Goal: Information Seeking & Learning: Check status

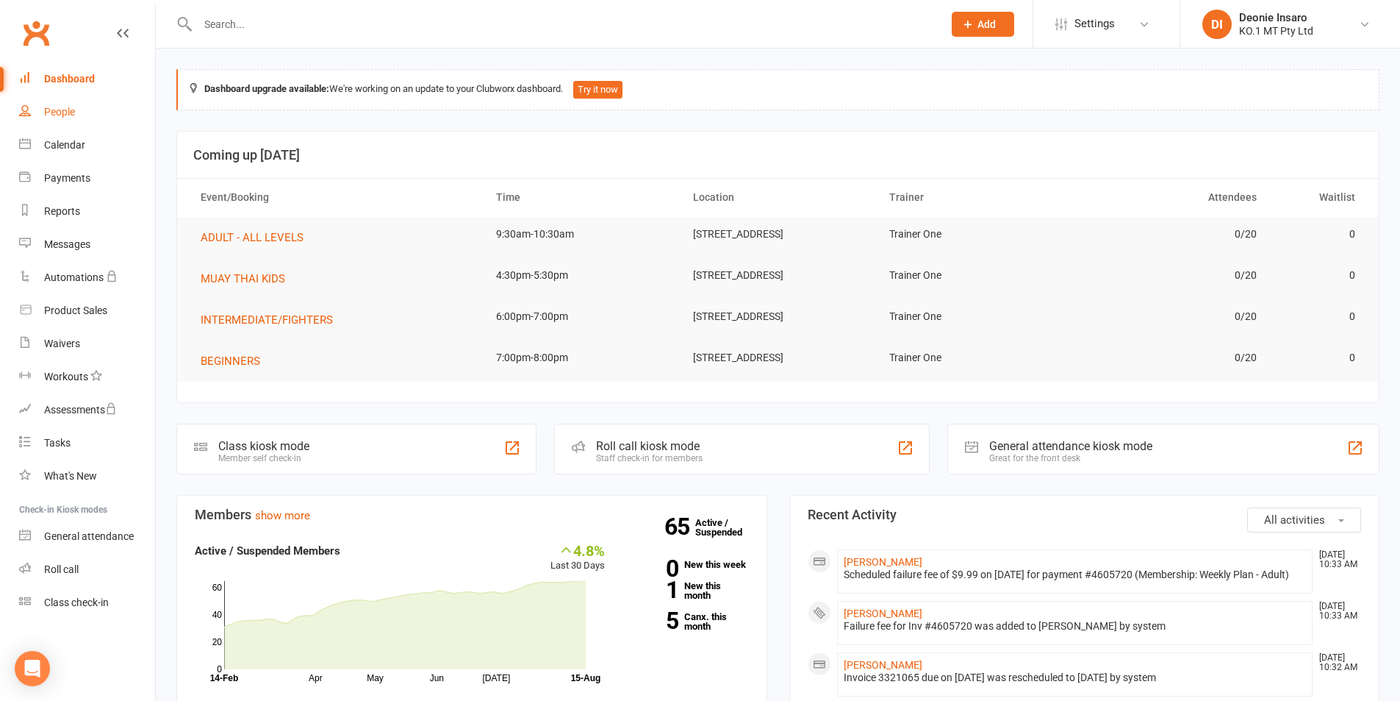
click at [69, 107] on div "People" at bounding box center [59, 112] width 31 height 12
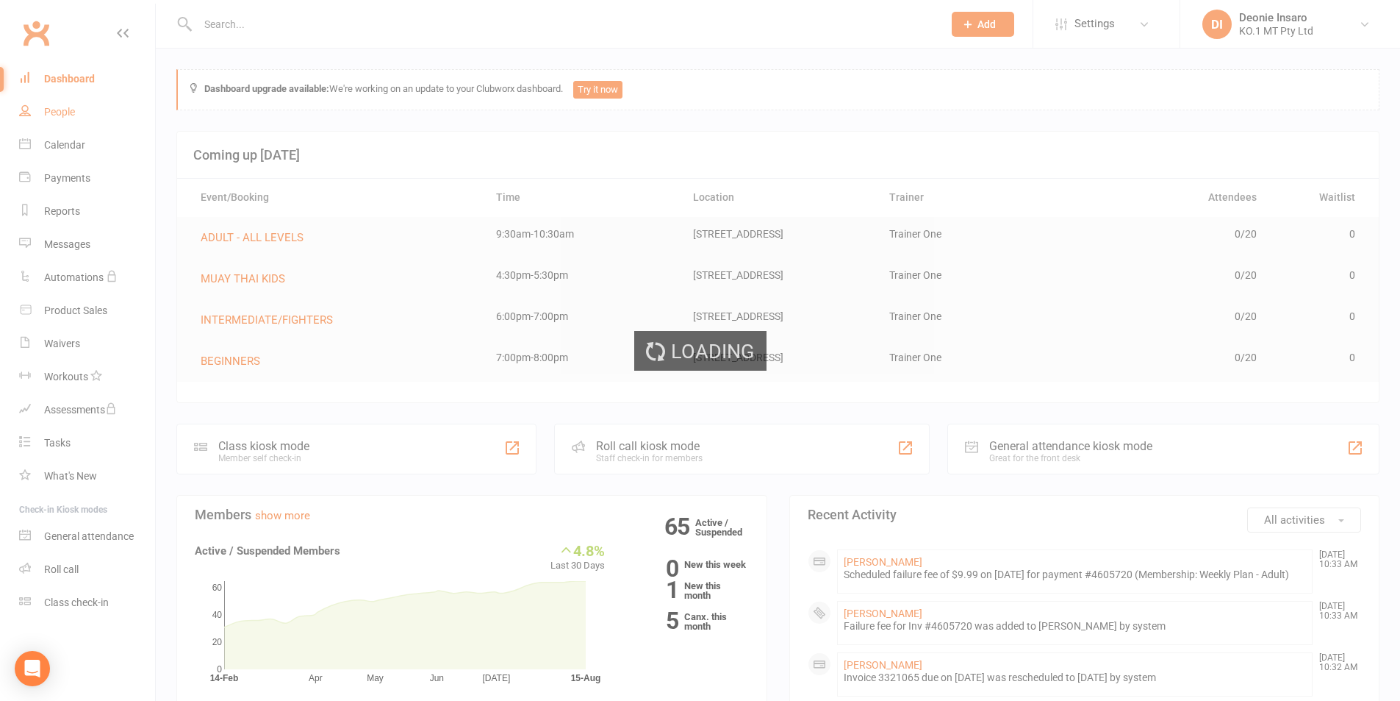
select select "100"
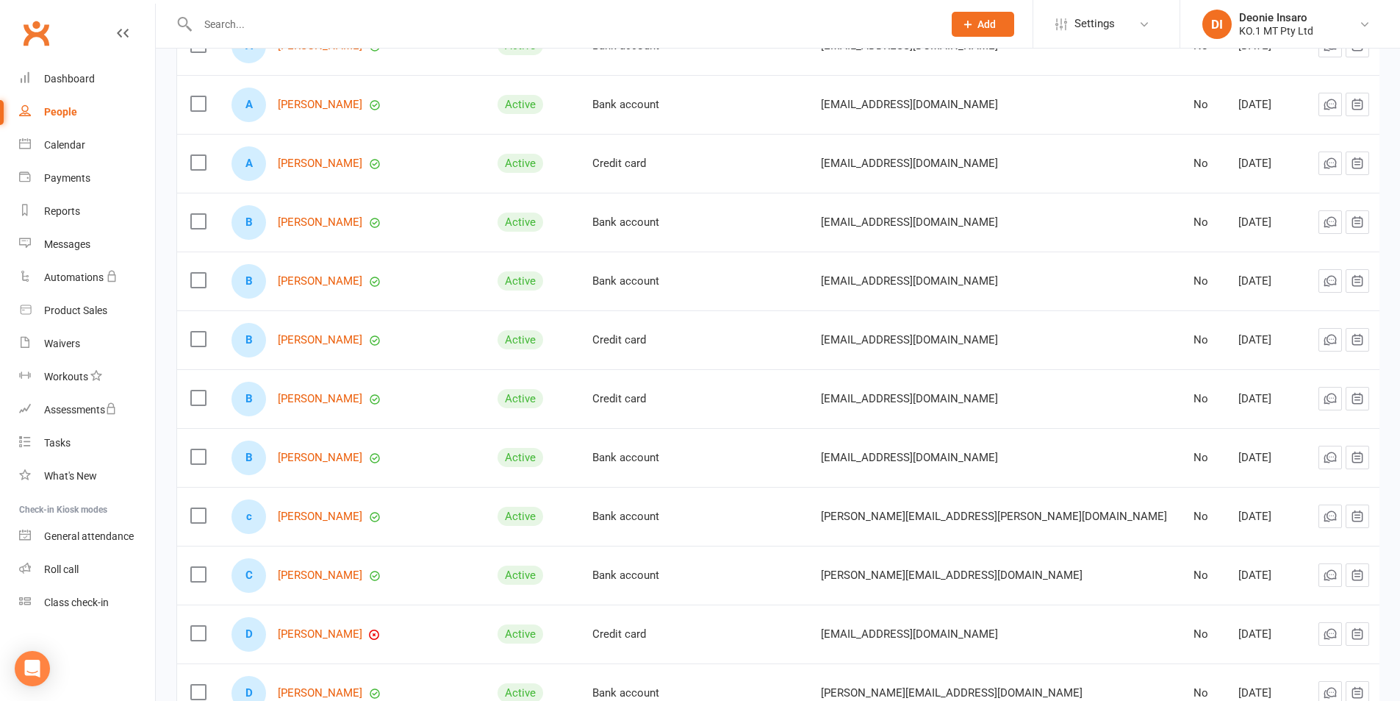
scroll to position [643, 0]
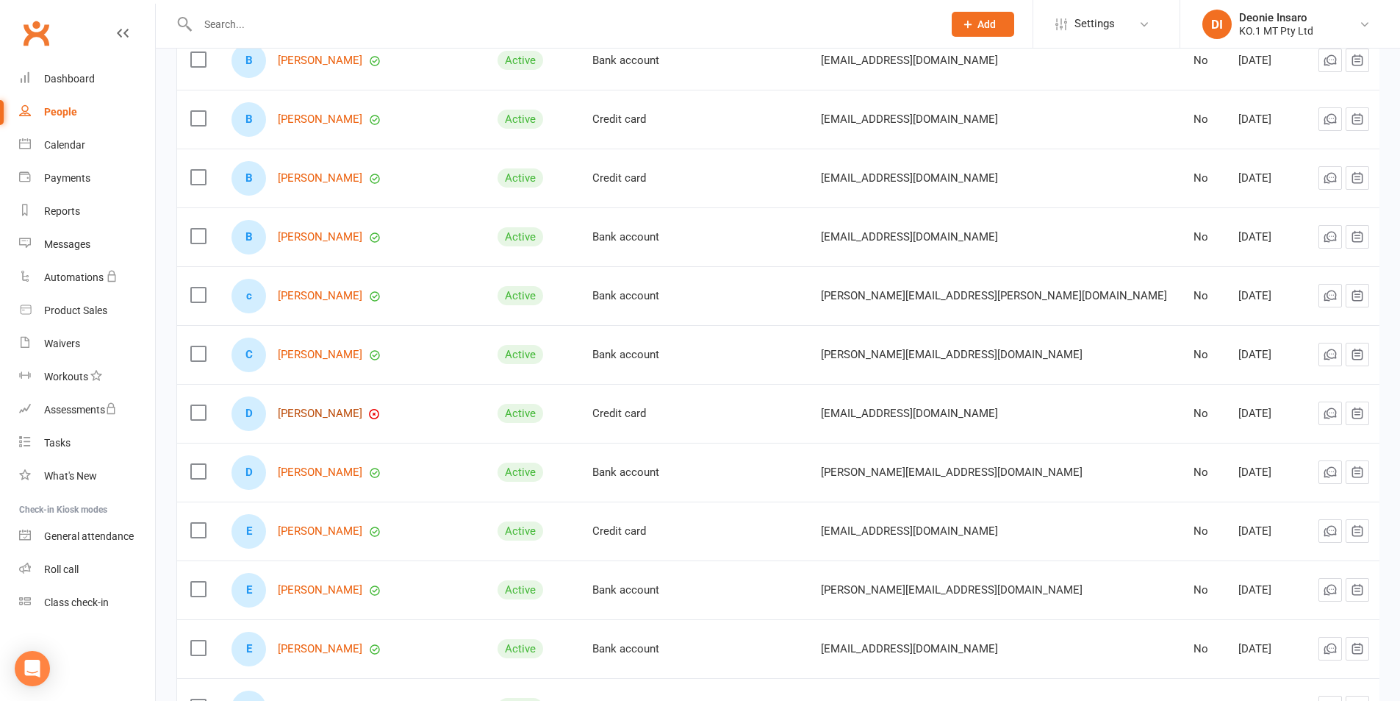
click at [321, 407] on link "[PERSON_NAME]" at bounding box center [320, 413] width 85 height 12
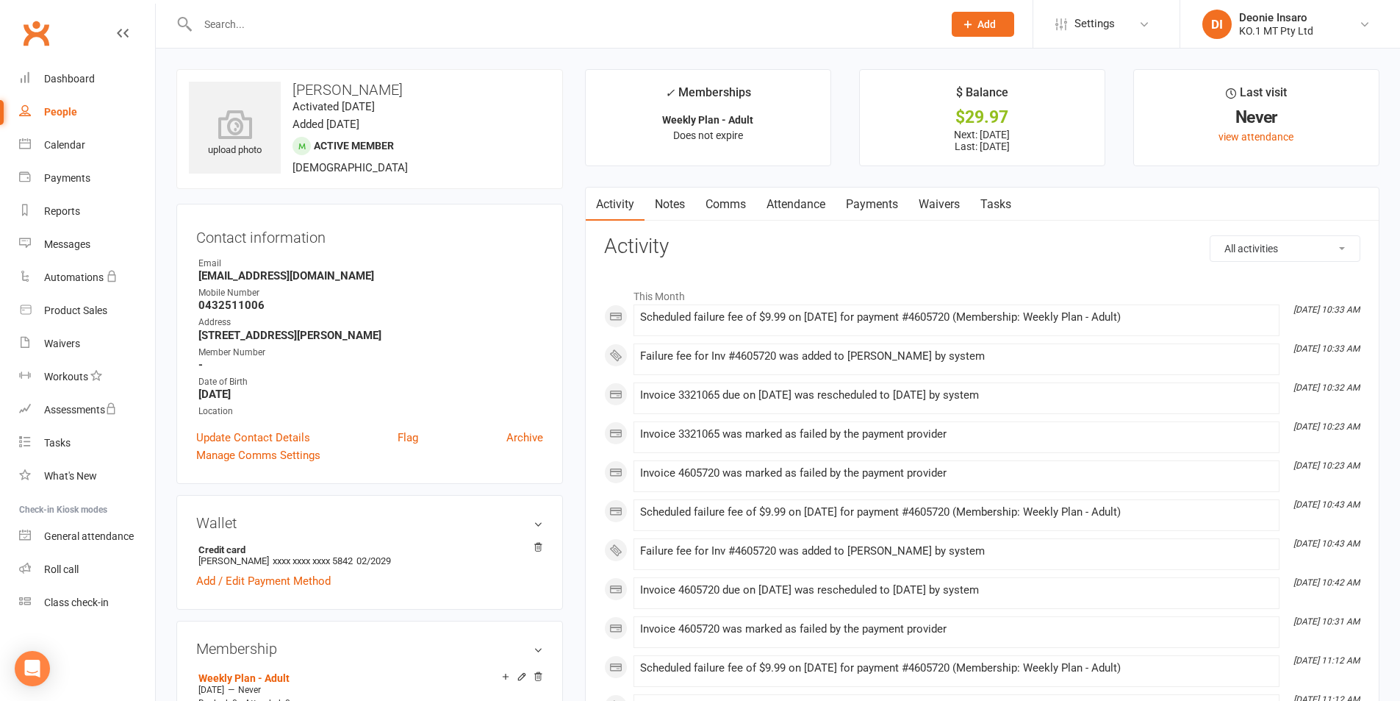
click at [875, 195] on link "Payments" at bounding box center [872, 204] width 73 height 34
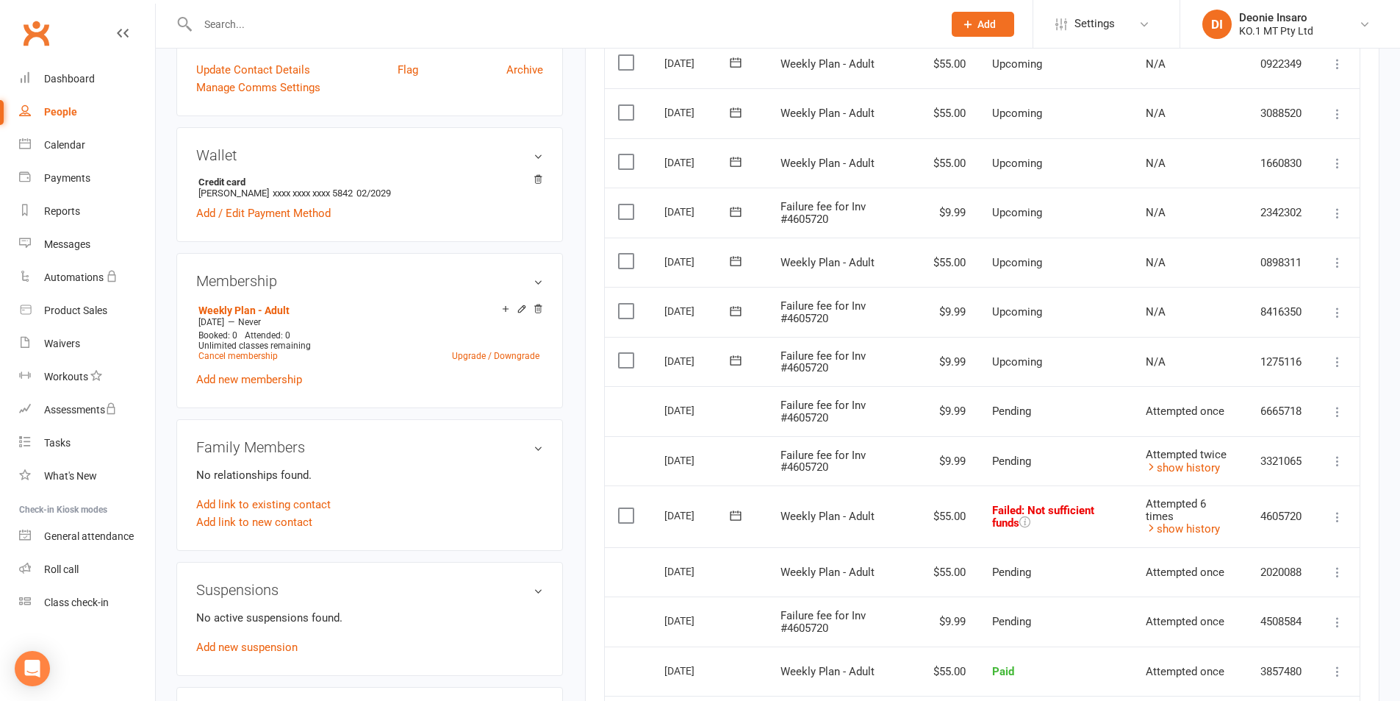
scroll to position [441, 0]
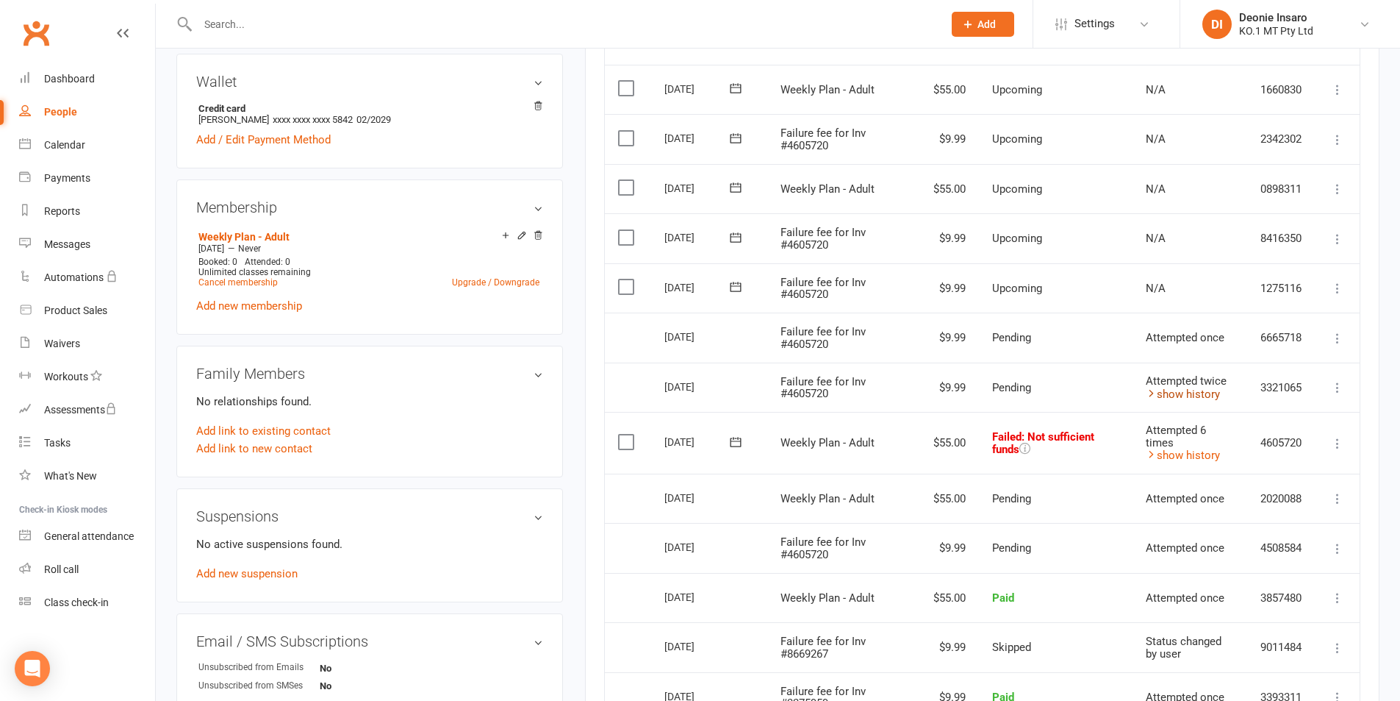
click at [1168, 389] on link "show history" at bounding box center [1183, 393] width 74 height 13
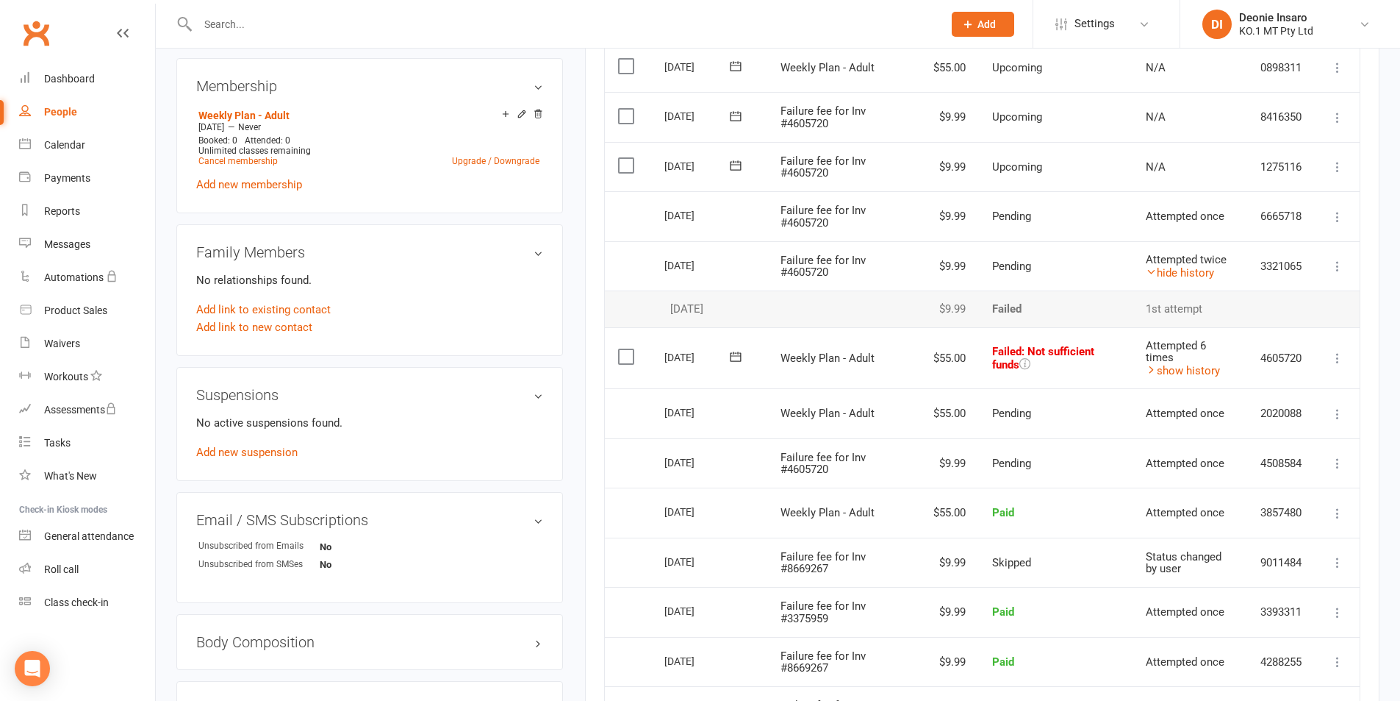
scroll to position [588, 0]
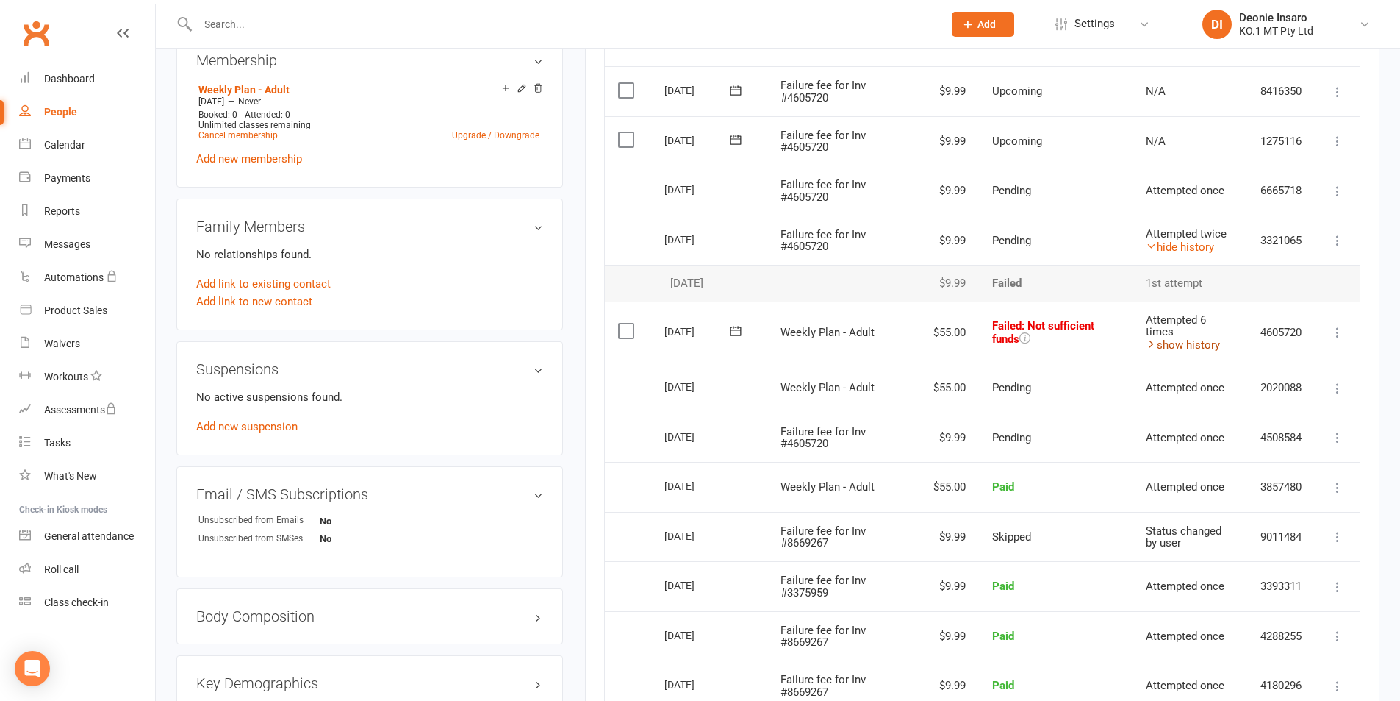
click at [1172, 343] on link "show history" at bounding box center [1183, 344] width 74 height 13
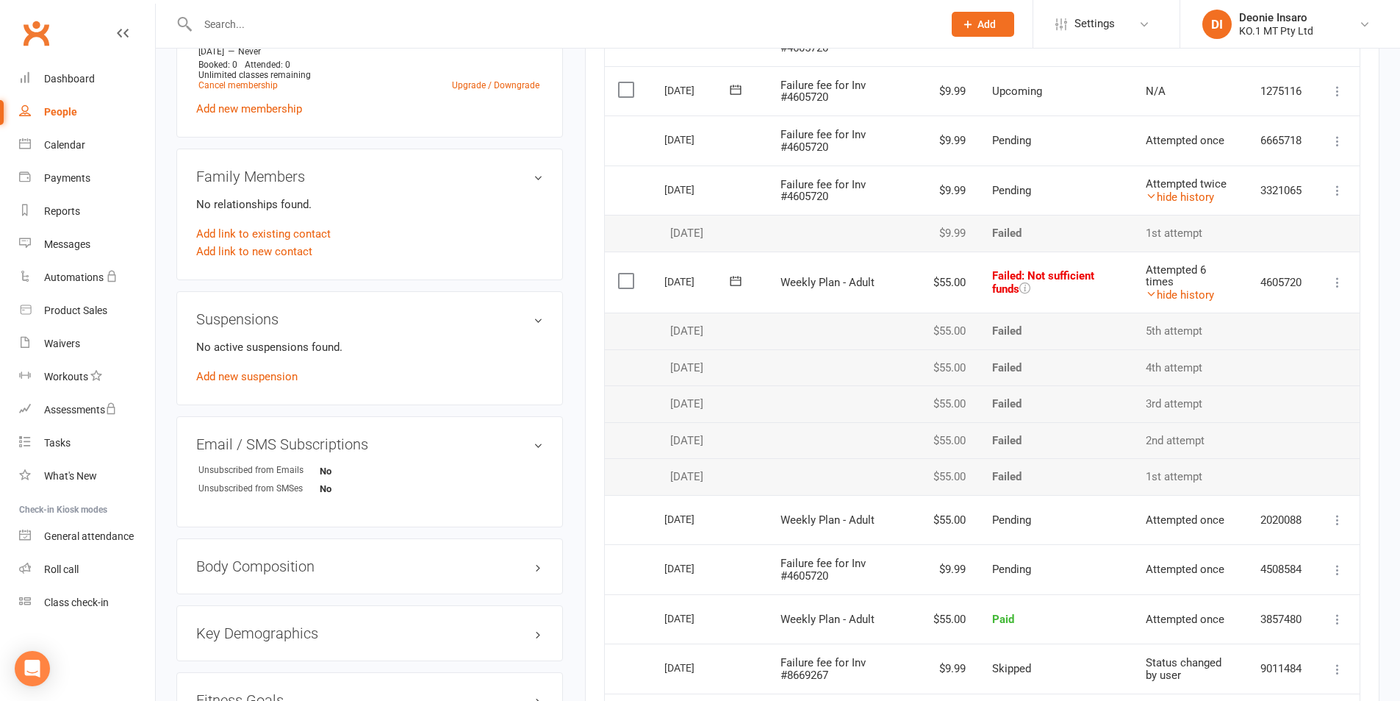
scroll to position [662, 0]
